Goal: Navigation & Orientation: Find specific page/section

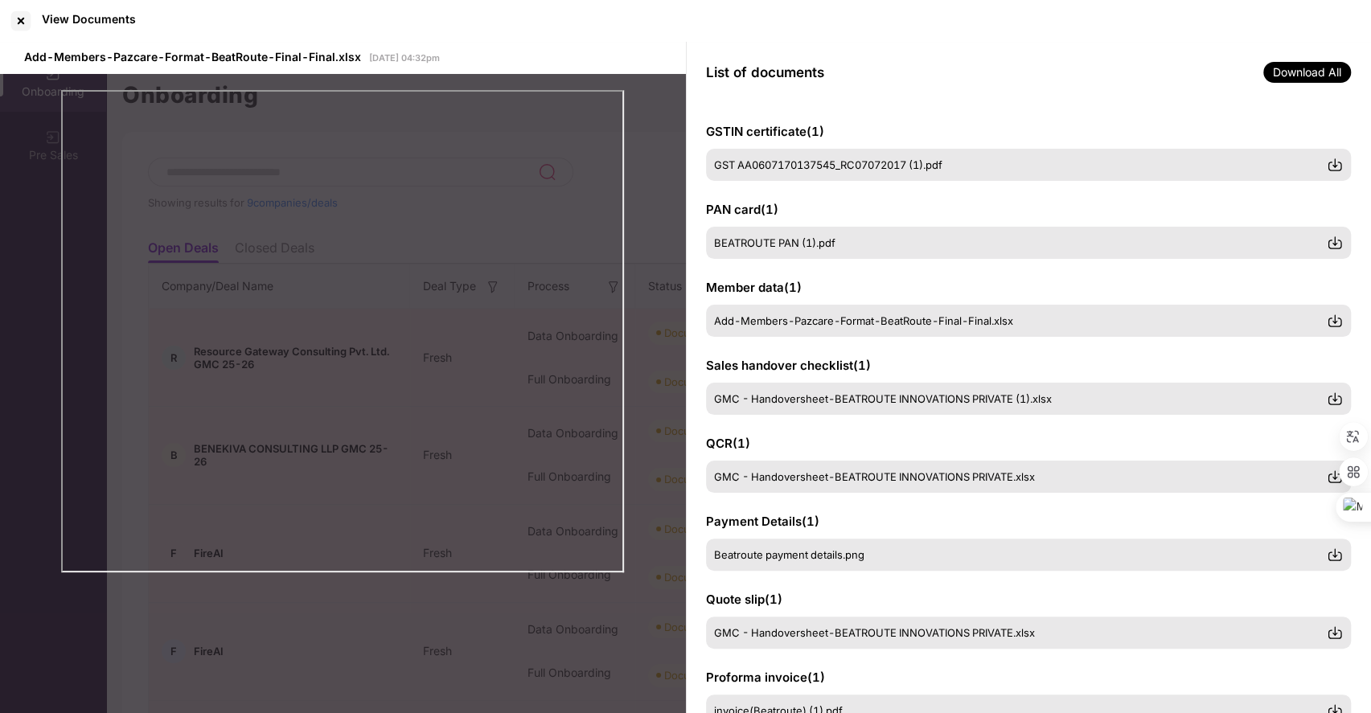
scroll to position [341, 0]
click at [22, 22] on div at bounding box center [21, 21] width 26 height 26
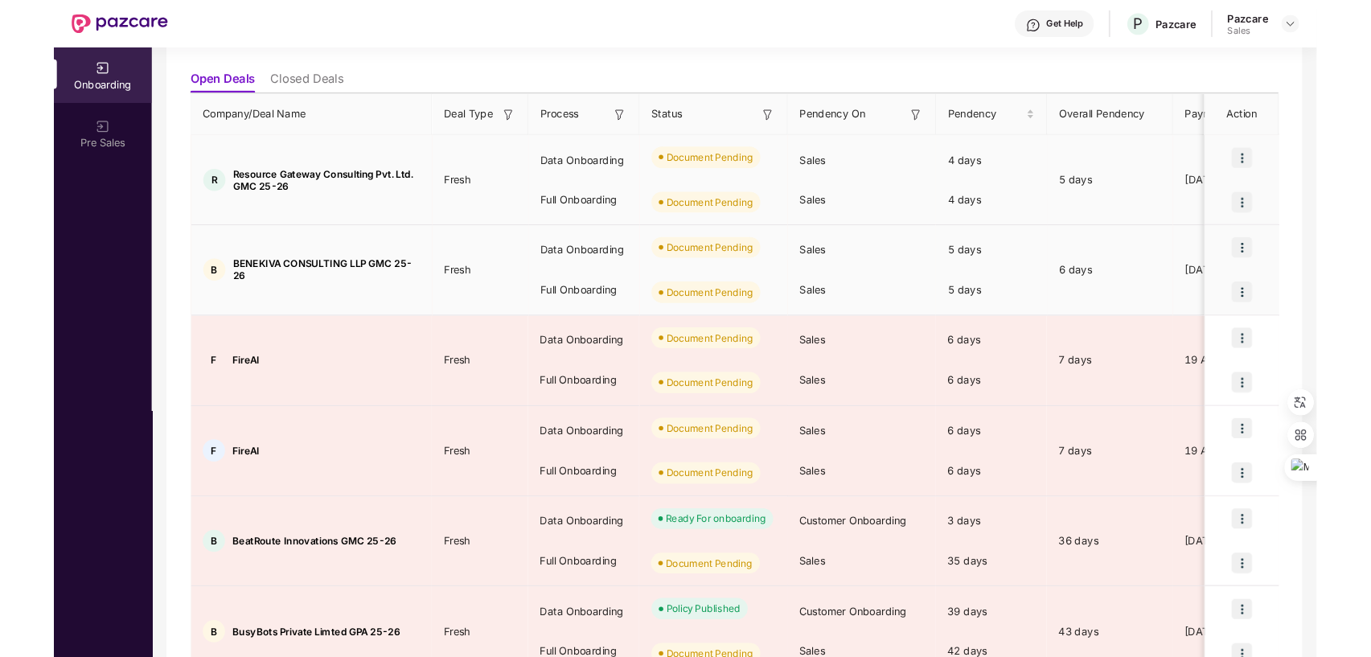
scroll to position [168, 0]
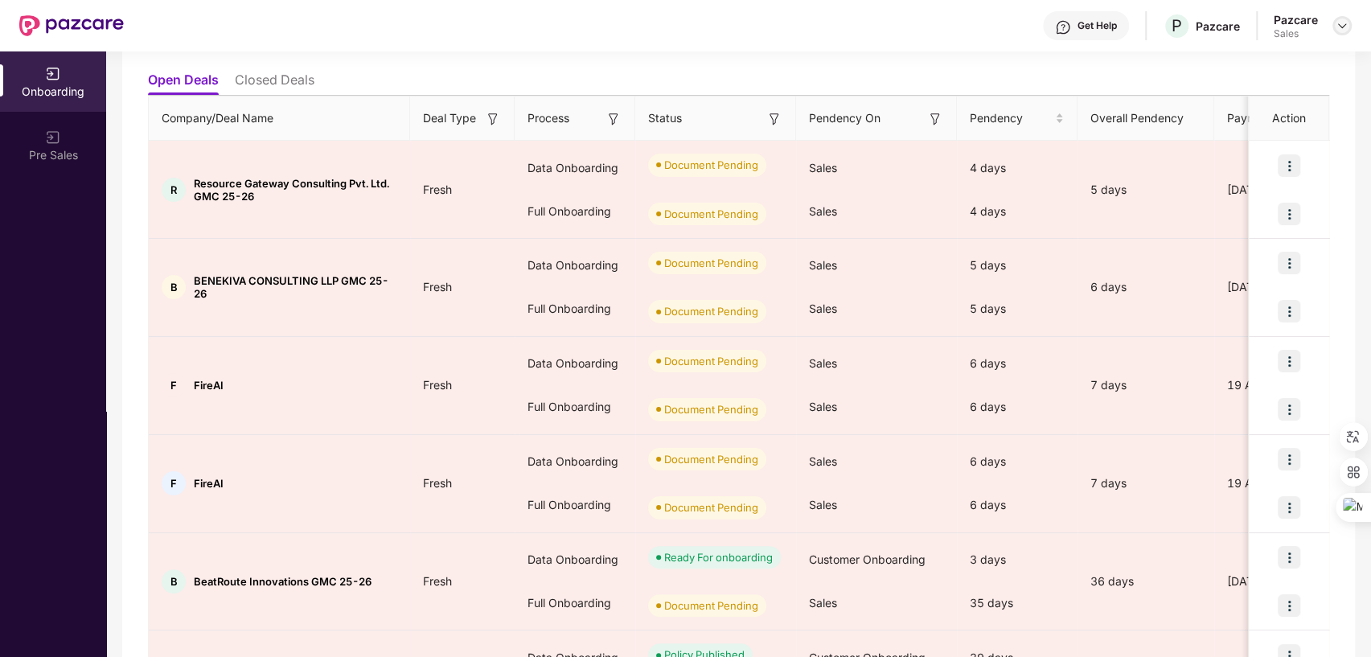
click at [1341, 26] on img at bounding box center [1342, 25] width 13 height 13
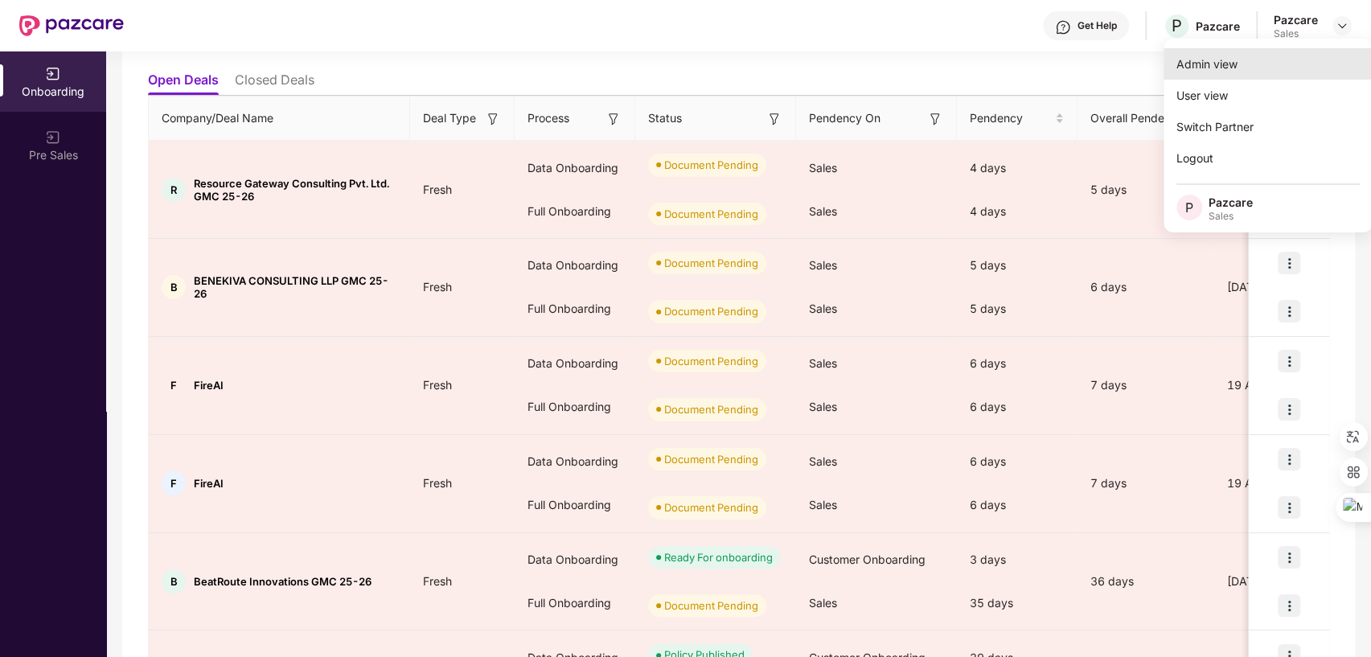
click at [1242, 57] on div "Admin view" at bounding box center [1268, 63] width 209 height 31
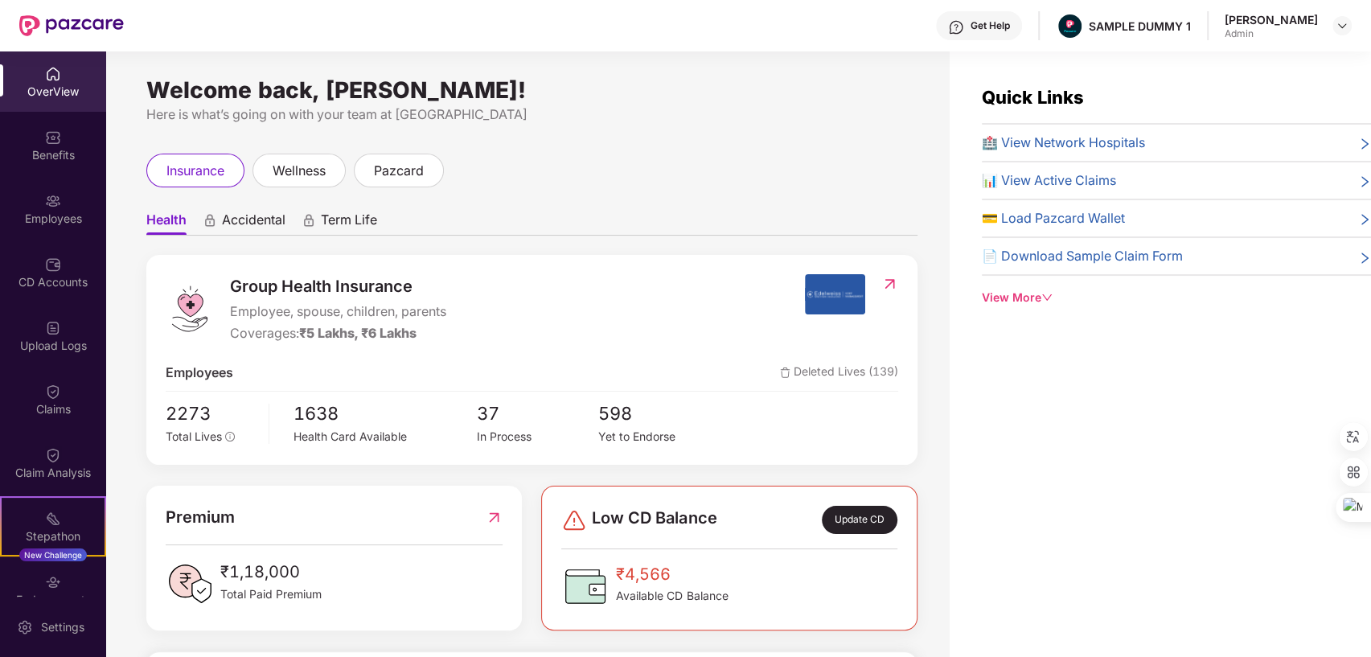
drag, startPoint x: 148, startPoint y: 88, endPoint x: 610, endPoint y: 79, distance: 461.7
click at [610, 79] on div "Welcome back, [PERSON_NAME]! Here is what’s going on with your team at Pazcare …" at bounding box center [528, 363] width 844 height 625
click at [650, 109] on div "Here is what’s going on with your team at [GEOGRAPHIC_DATA]" at bounding box center [531, 115] width 771 height 20
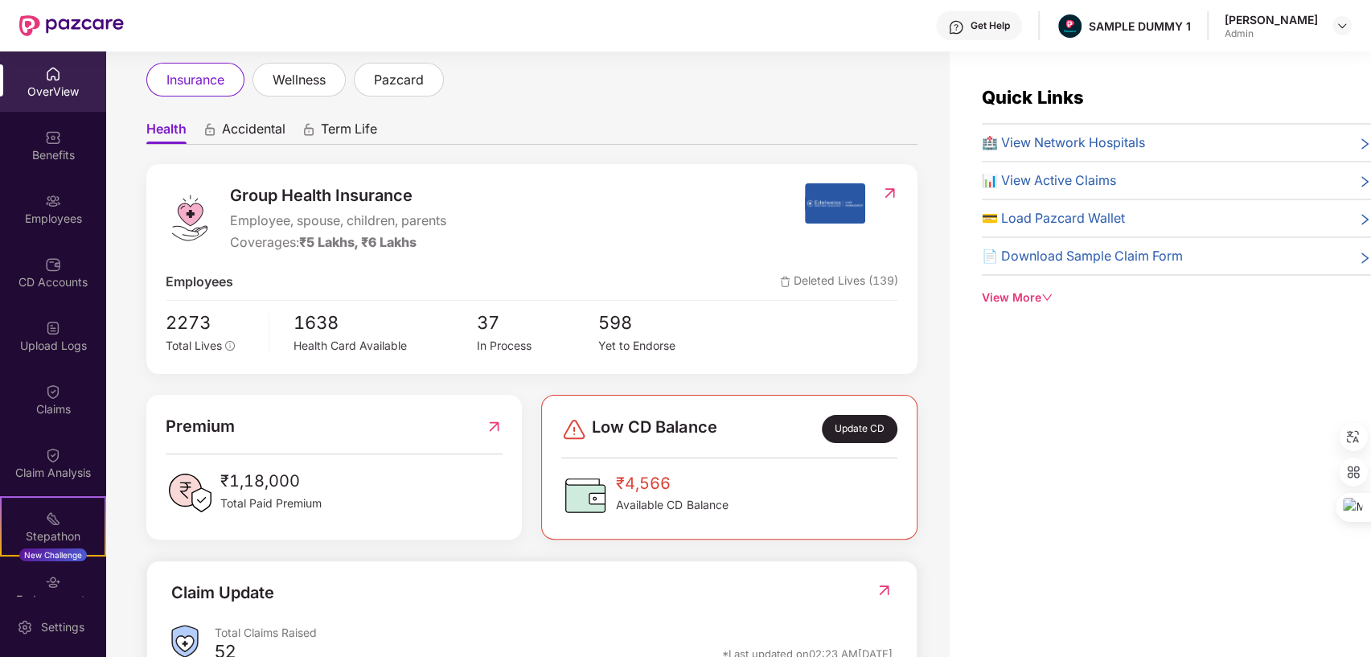
scroll to position [94, 0]
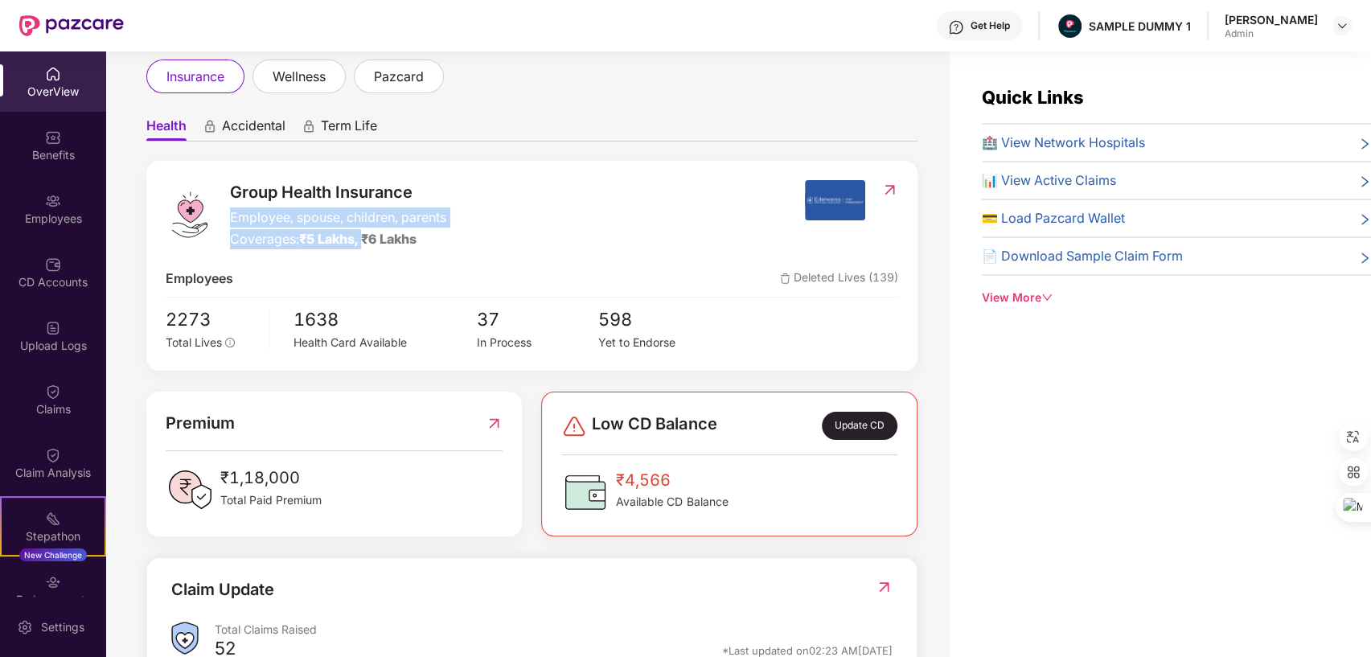
drag, startPoint x: 230, startPoint y: 213, endPoint x: 365, endPoint y: 240, distance: 137.7
click at [365, 240] on div "Group Health Insurance Employee, spouse, children, parents Coverages: ₹5 Lakhs,…" at bounding box center [338, 214] width 216 height 69
click at [690, 219] on div "Group Health Insurance Employee, spouse, children, parents Coverages: ₹5 Lakhs,…" at bounding box center [485, 214] width 639 height 69
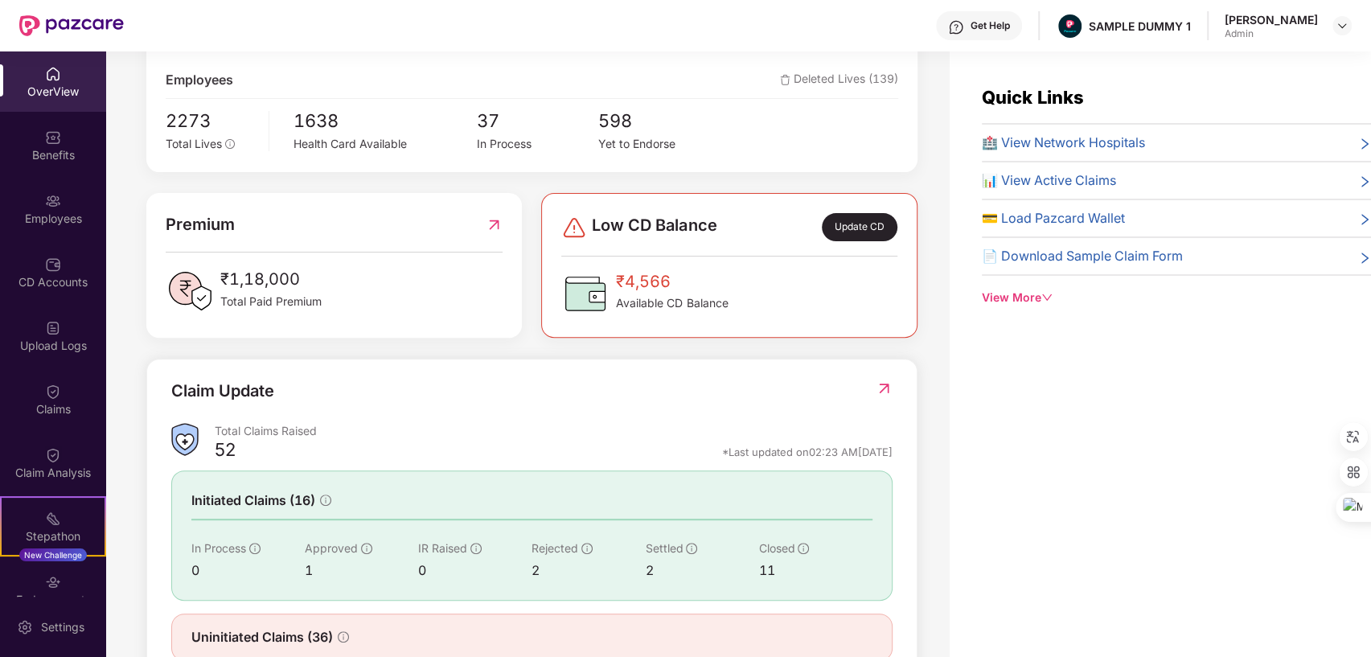
scroll to position [310, 0]
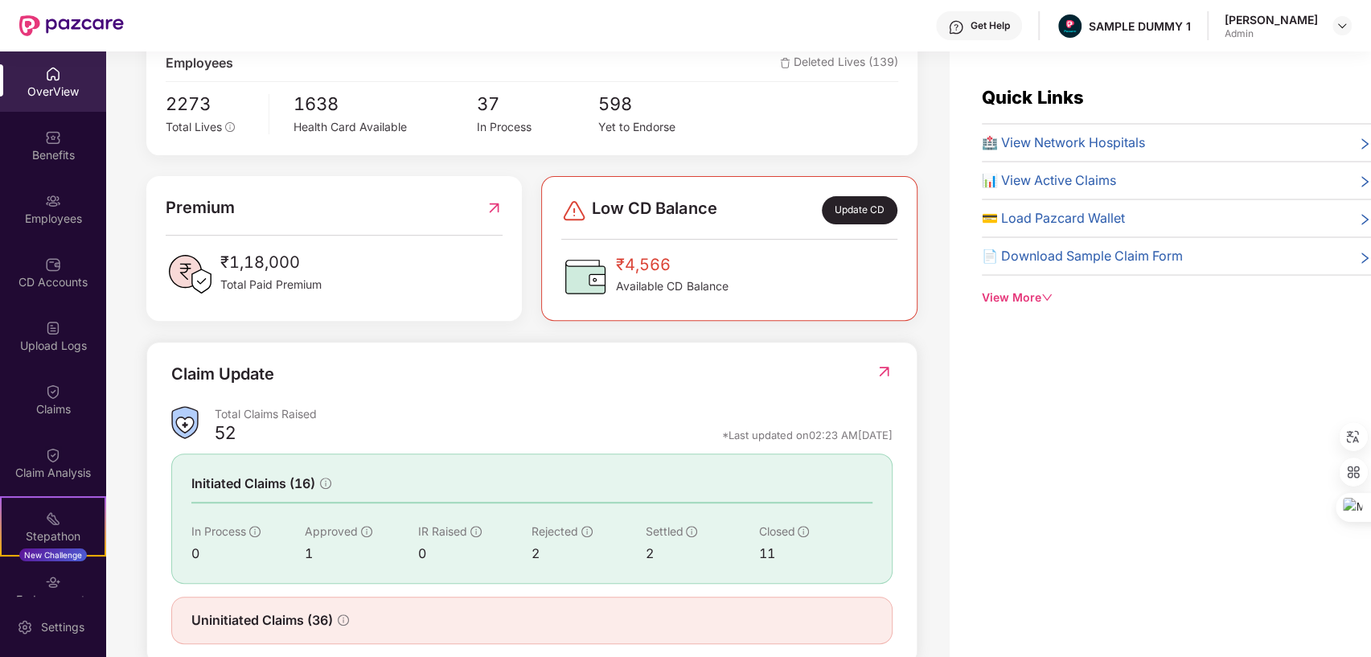
click at [634, 203] on span "Low CD Balance" at bounding box center [654, 210] width 125 height 28
click at [796, 206] on div "Low CD Balance Update CD" at bounding box center [728, 210] width 335 height 28
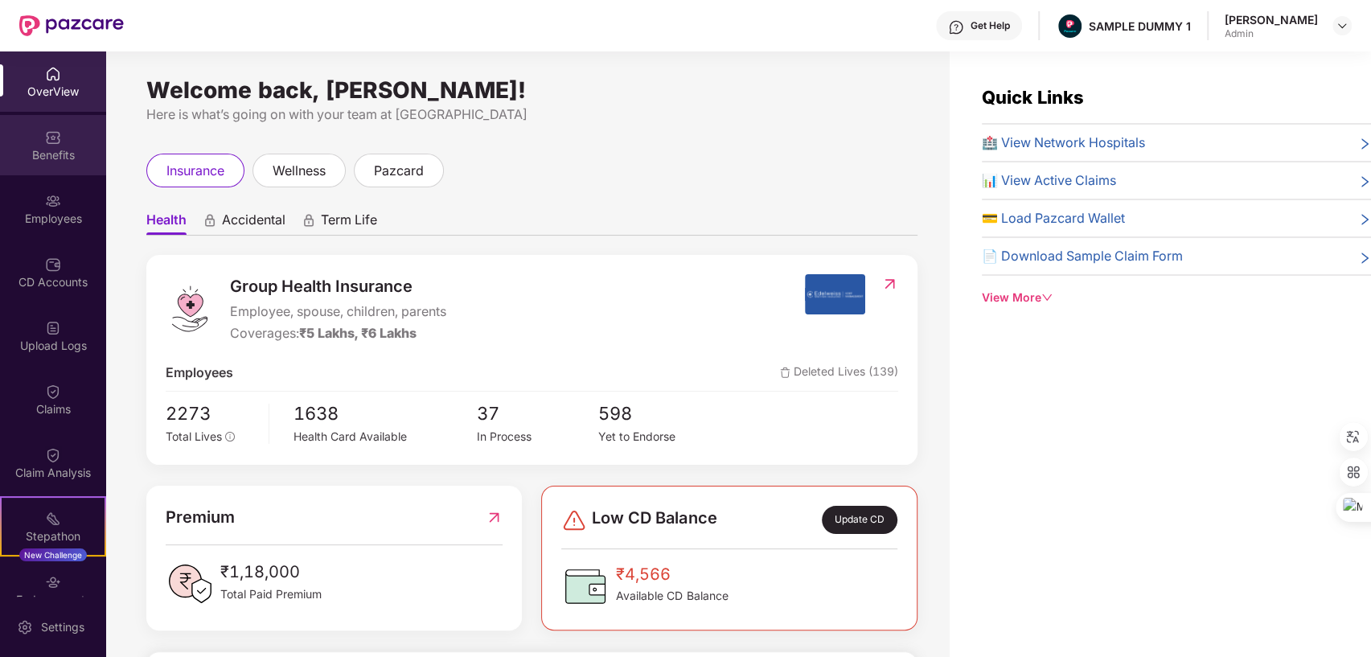
click at [36, 149] on div "Benefits" at bounding box center [53, 155] width 106 height 16
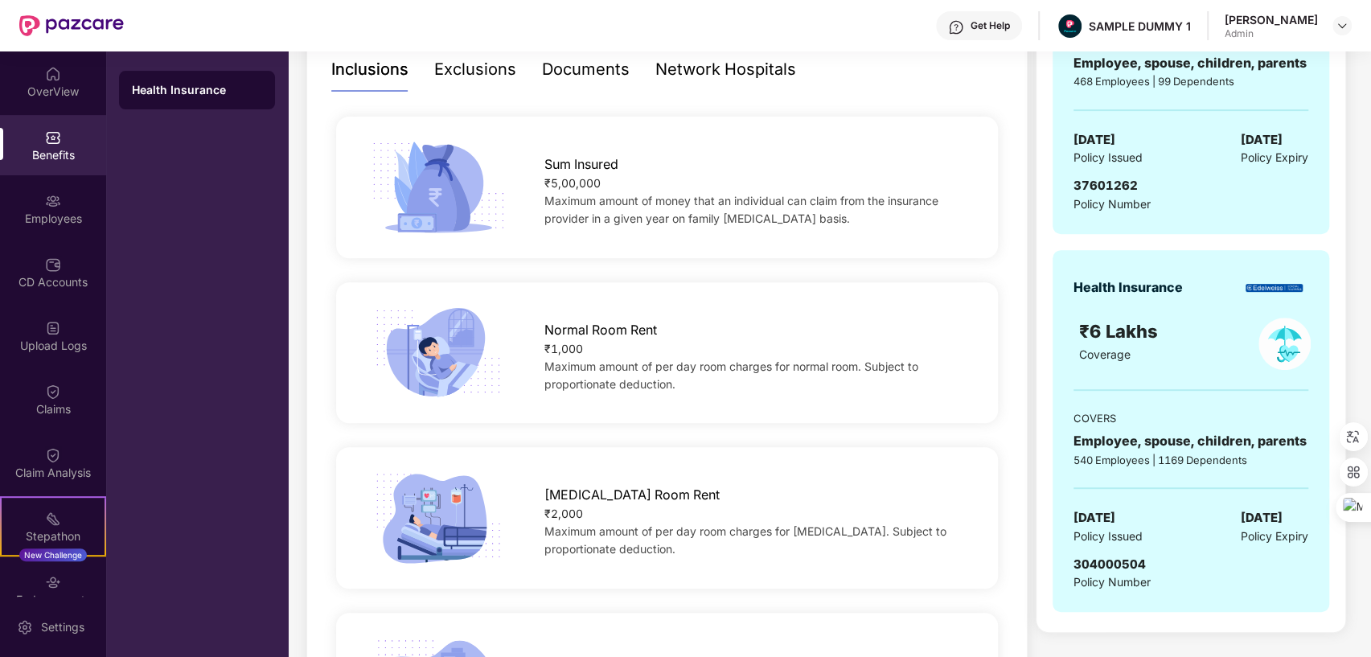
scroll to position [354, 0]
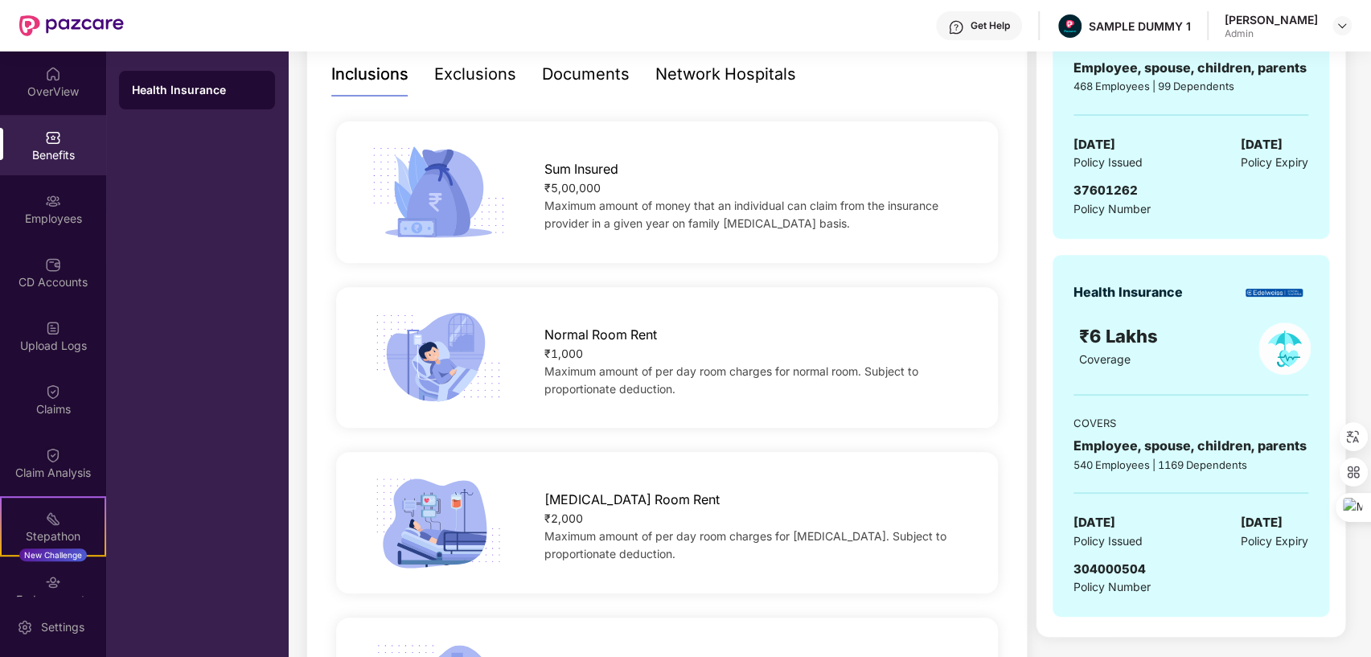
click at [473, 76] on div "Exclusions" at bounding box center [475, 74] width 82 height 25
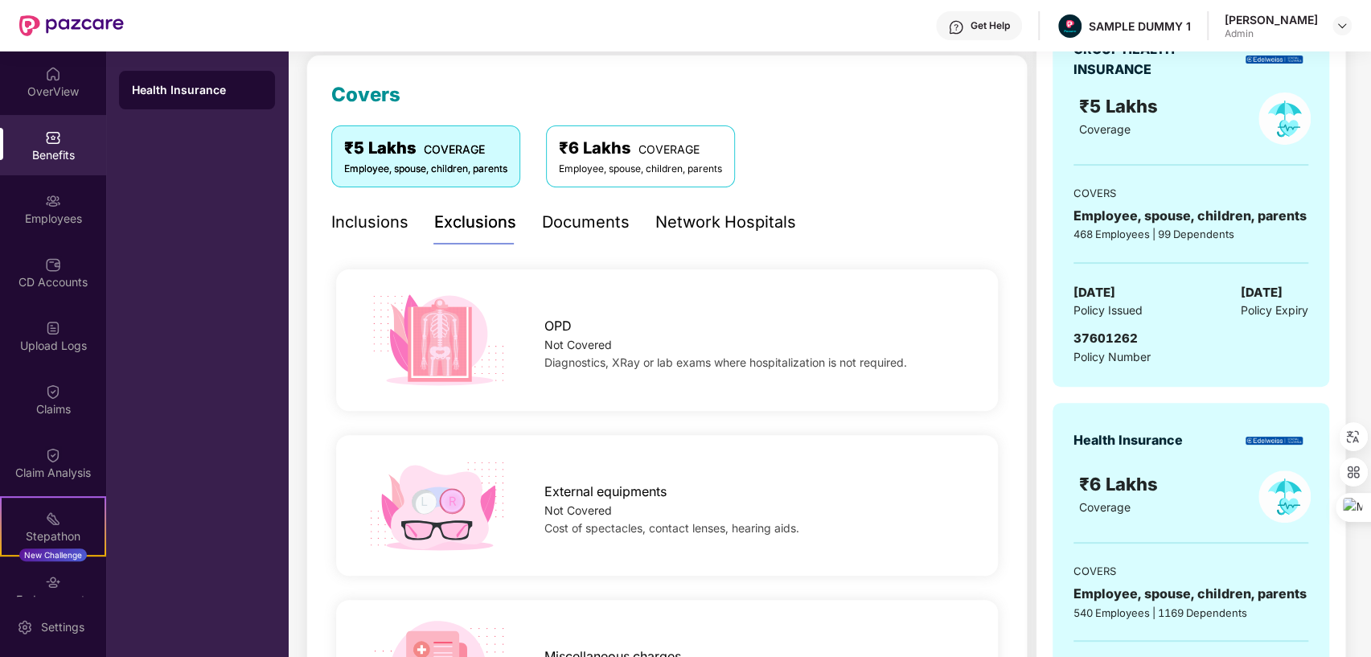
scroll to position [180, 0]
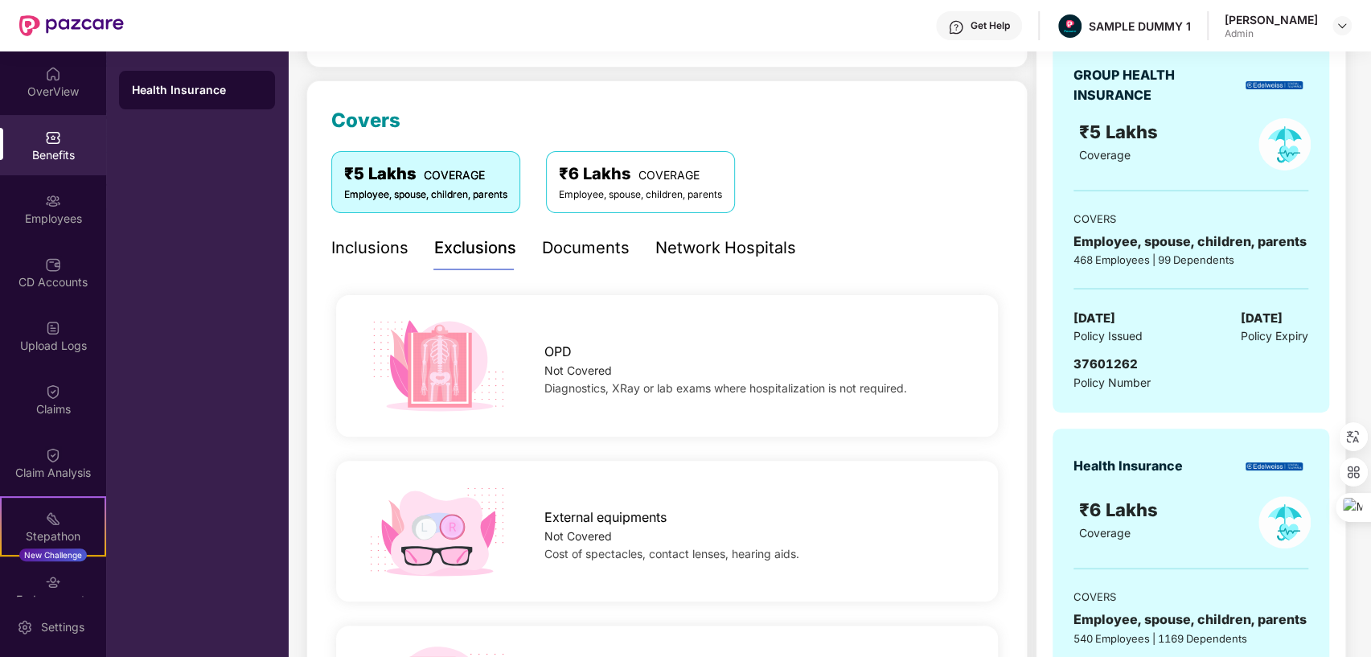
click at [565, 254] on div "Documents" at bounding box center [586, 248] width 88 height 25
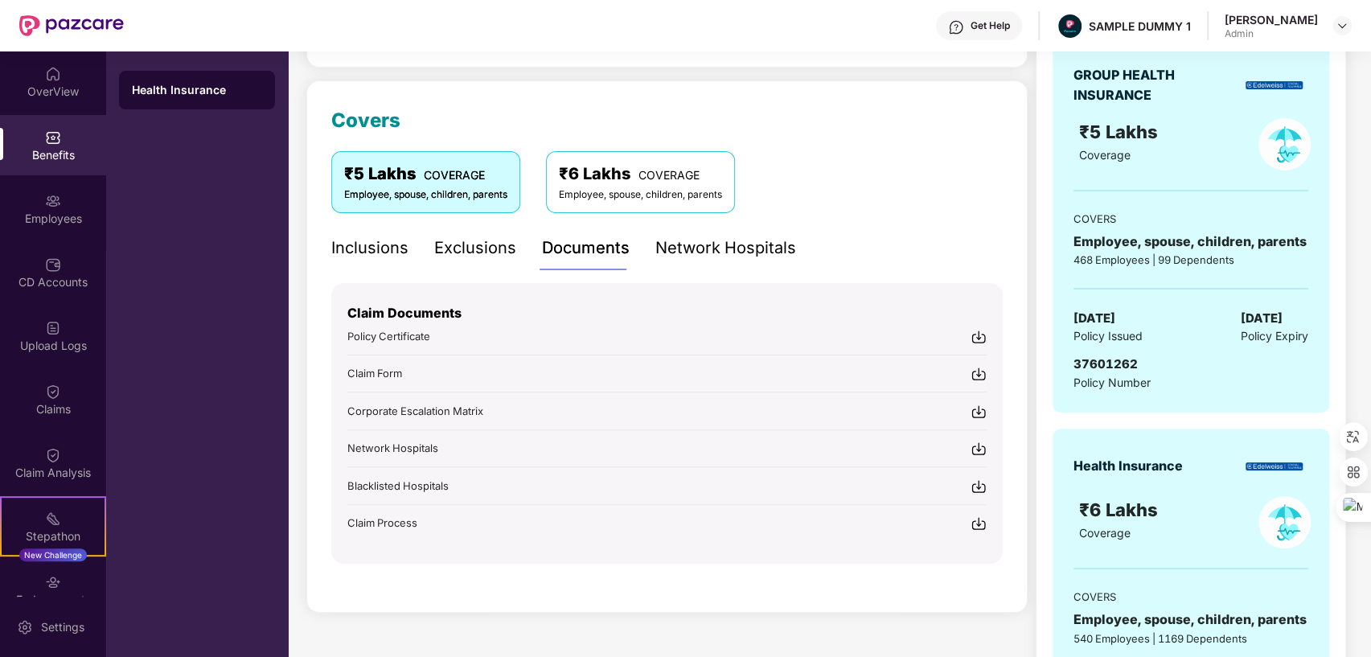
click at [722, 254] on div "Network Hospitals" at bounding box center [725, 248] width 141 height 25
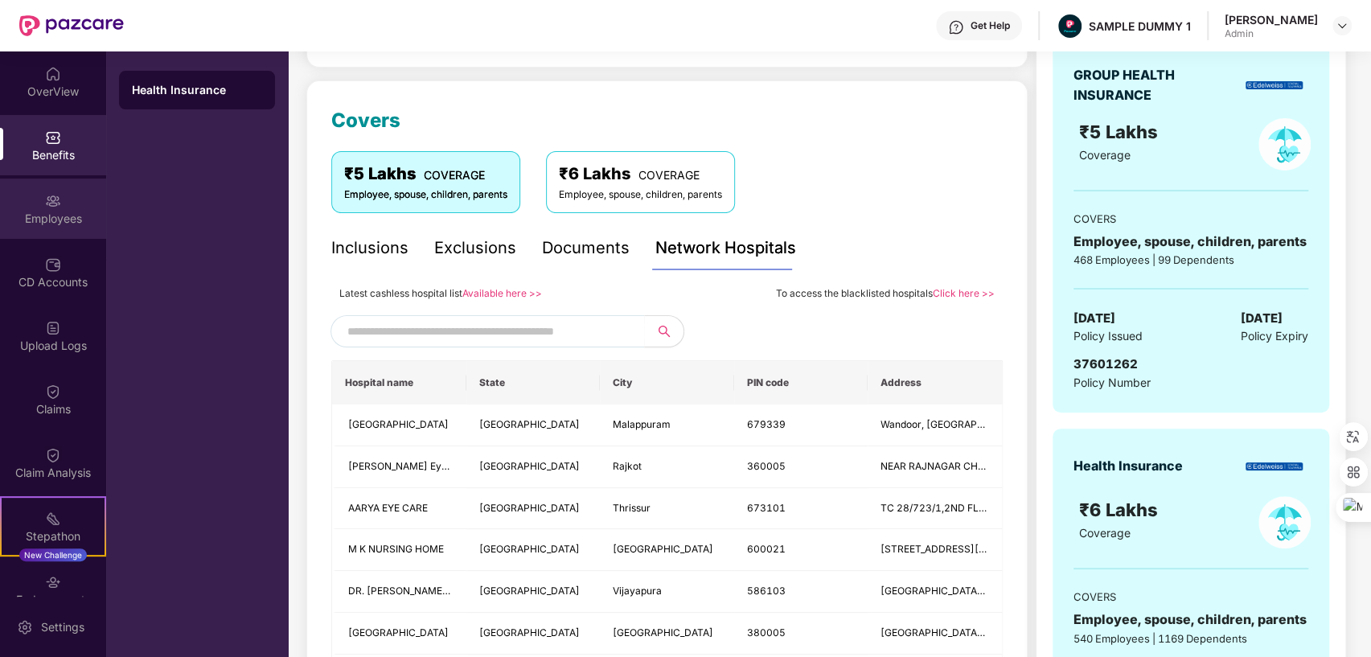
click at [74, 219] on div "Employees" at bounding box center [53, 219] width 106 height 16
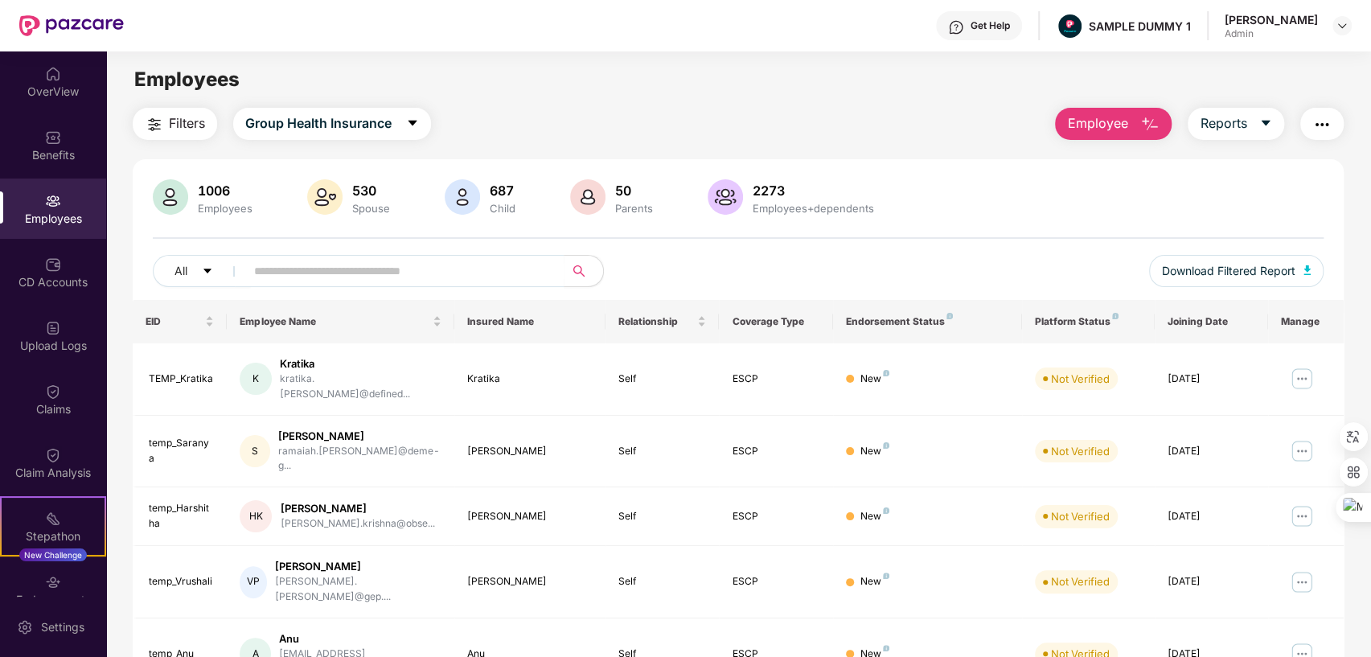
click at [1109, 130] on span "Employee" at bounding box center [1097, 123] width 60 height 20
click at [1230, 120] on span "Reports" at bounding box center [1223, 123] width 47 height 20
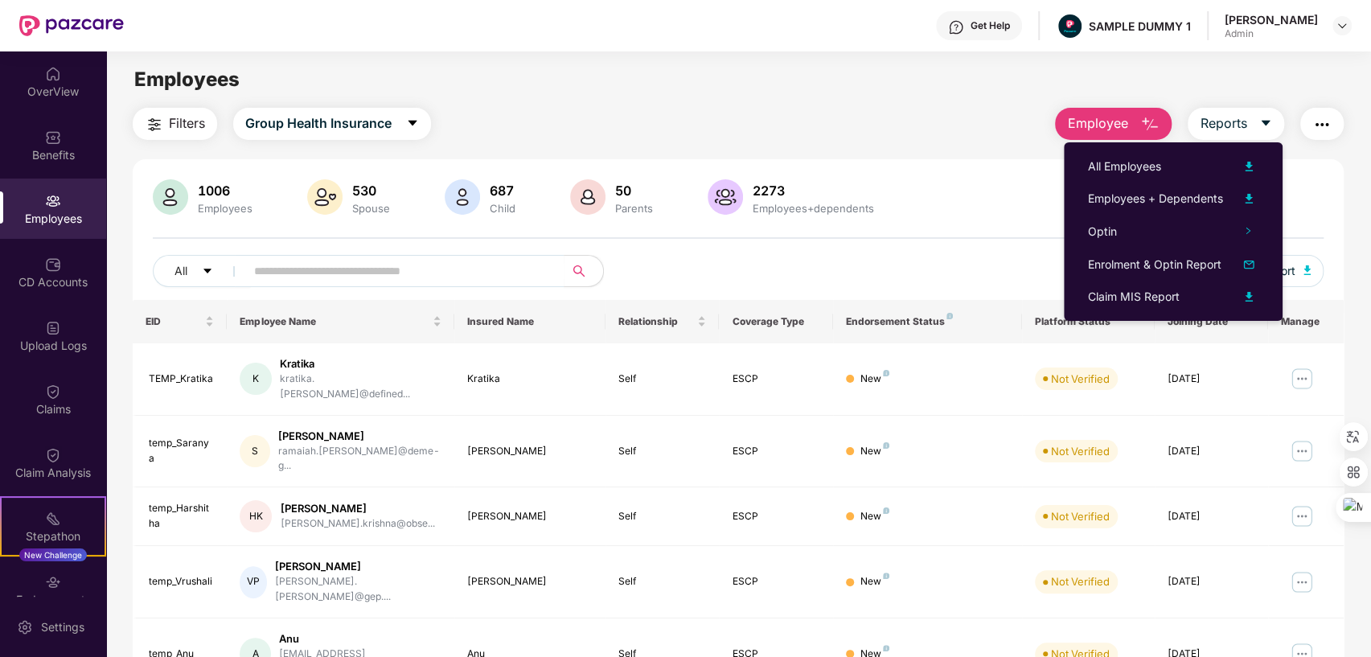
click at [1314, 126] on img "button" at bounding box center [1321, 124] width 19 height 19
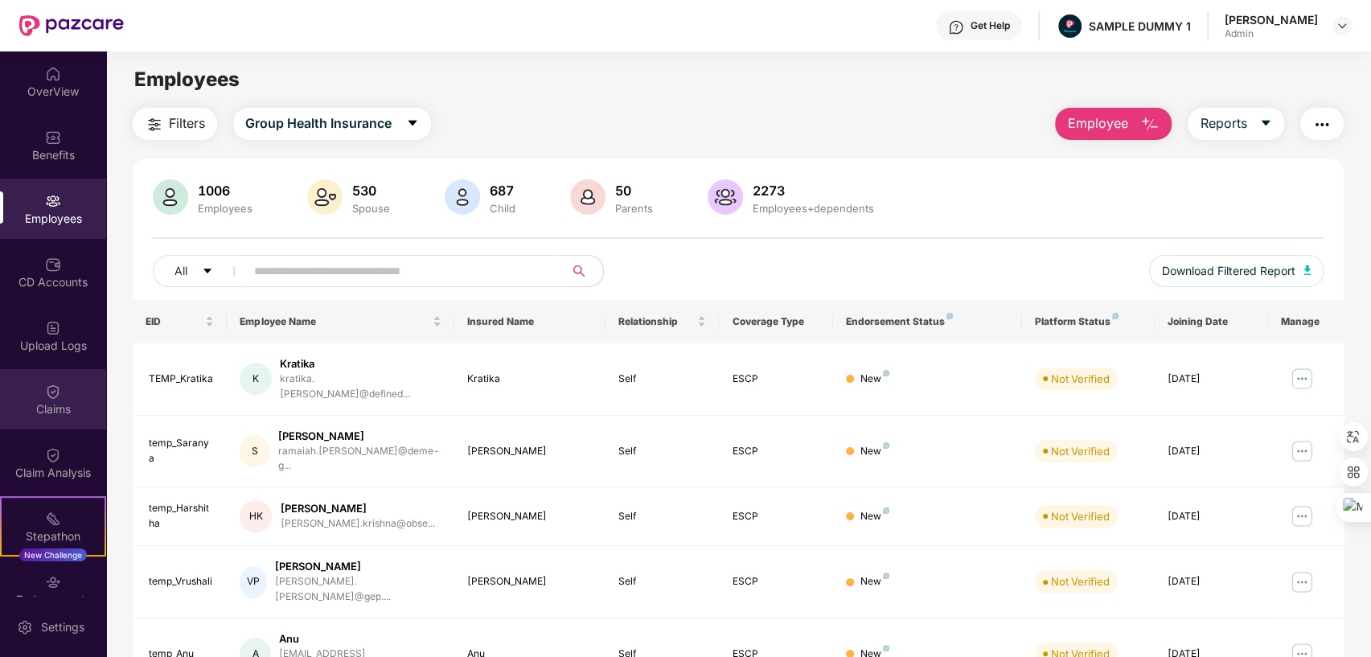
click at [41, 407] on div "Claims" at bounding box center [53, 409] width 106 height 16
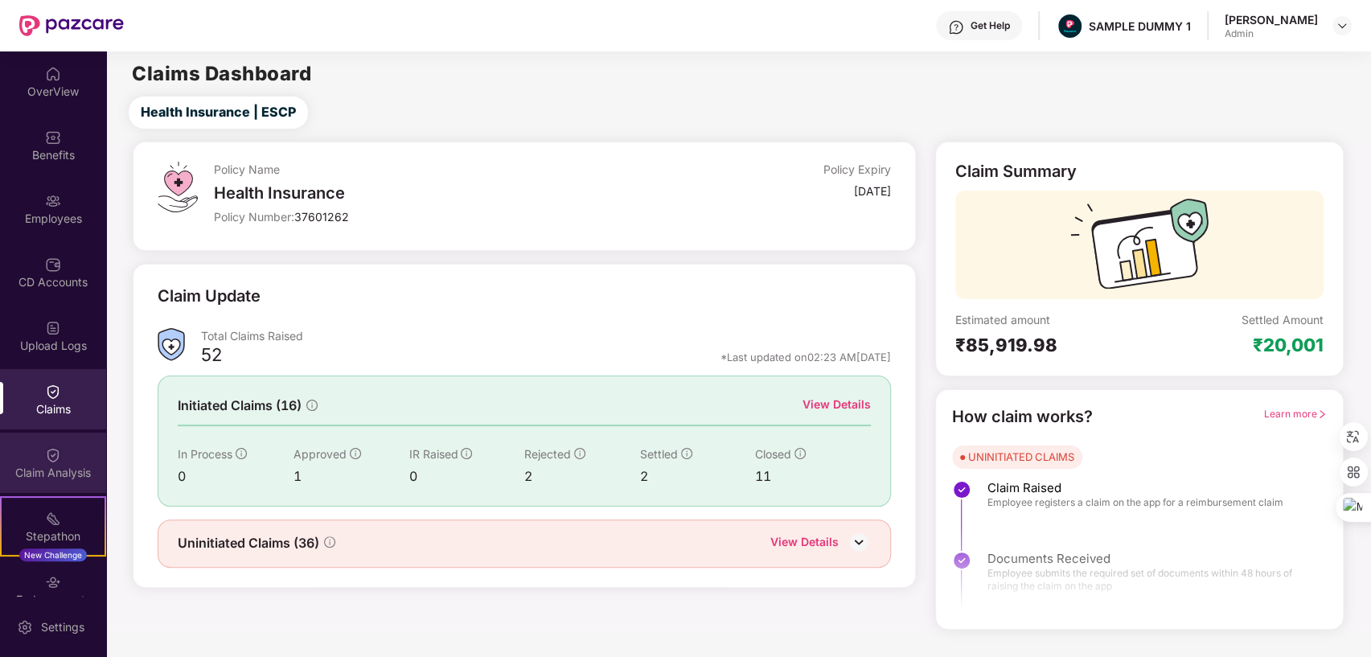
click at [46, 450] on img at bounding box center [53, 455] width 16 height 16
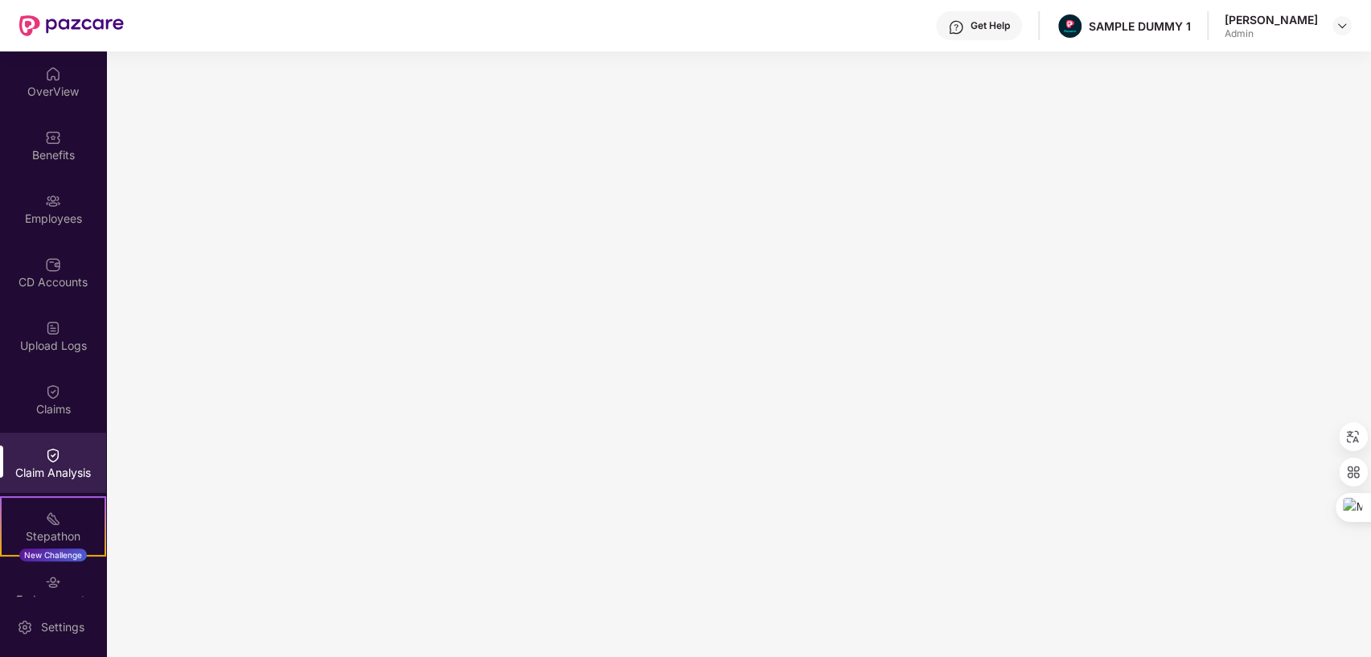
click at [971, 29] on div "Get Help" at bounding box center [990, 25] width 39 height 13
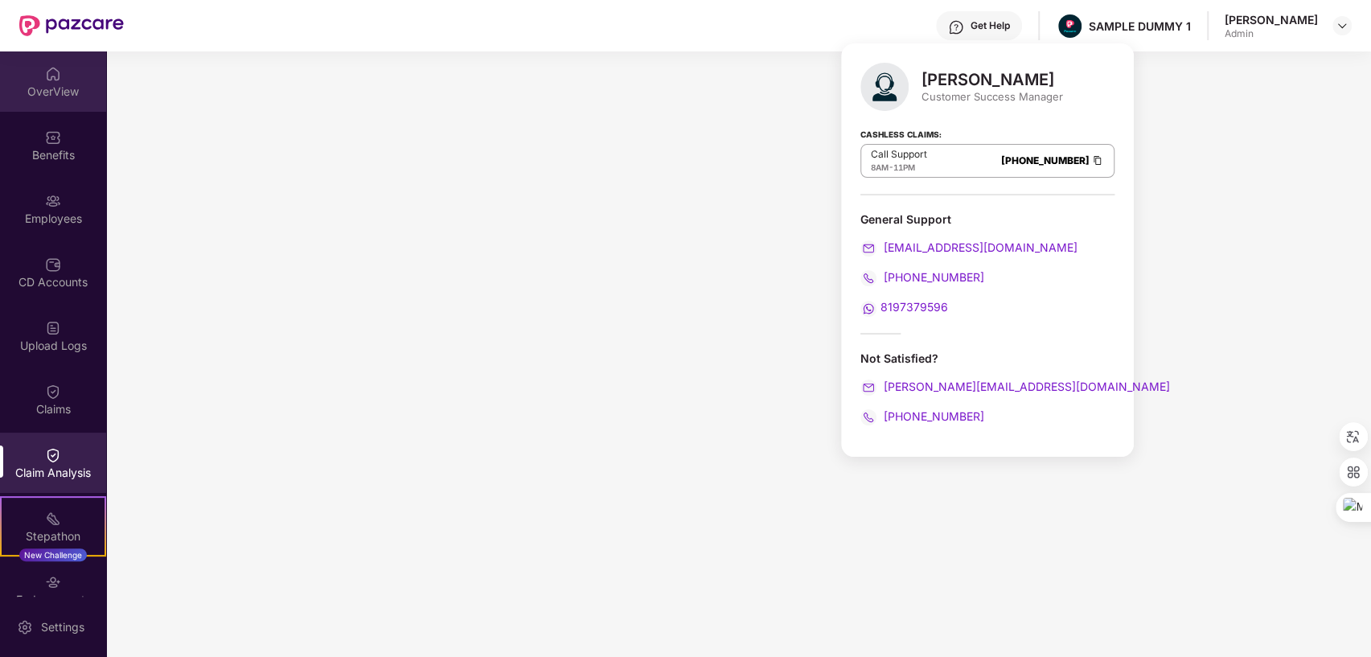
click at [47, 77] on img at bounding box center [53, 74] width 16 height 16
